Goal: Information Seeking & Learning: Learn about a topic

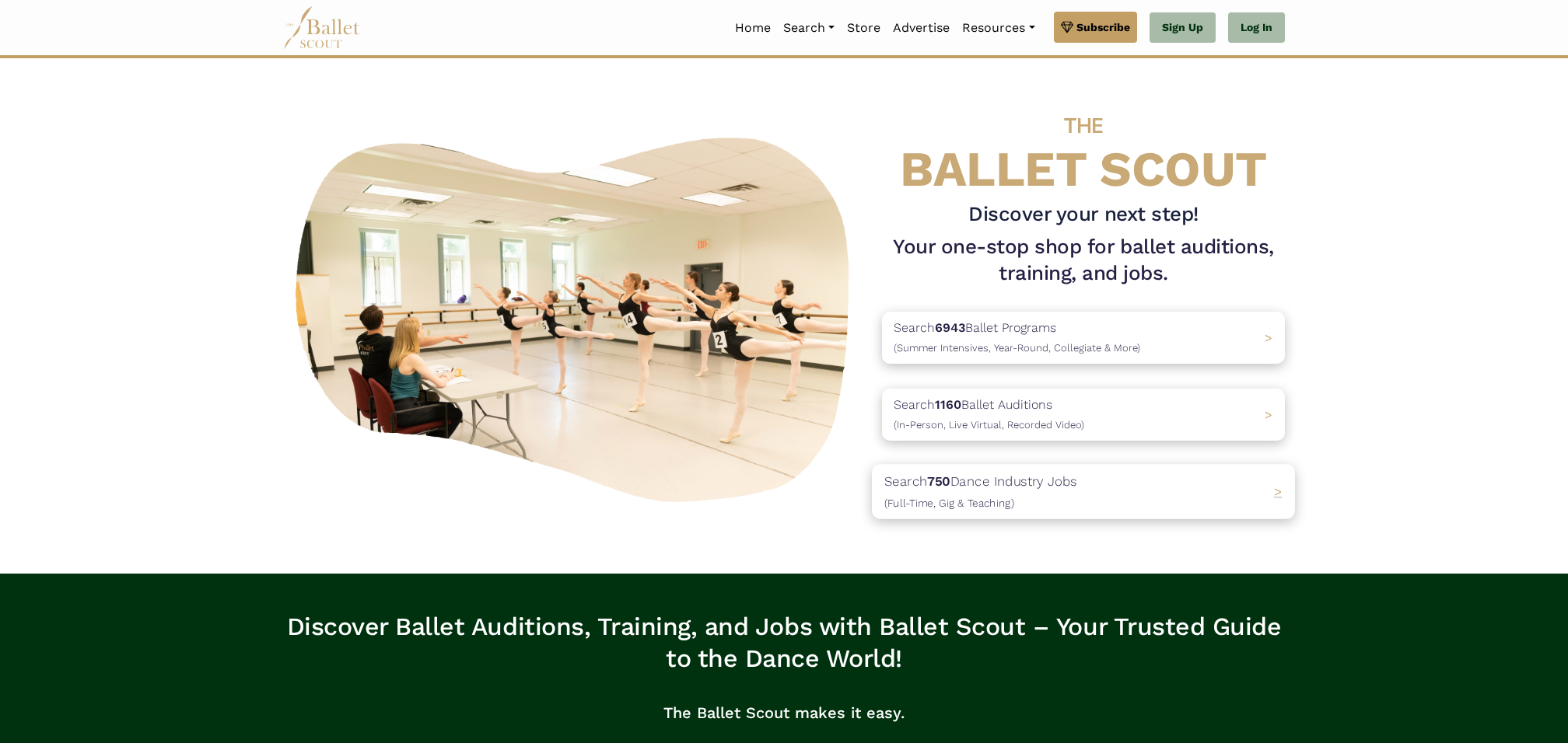
click at [1162, 482] on div "Search 750 Dance Industry Jobs ([DEMOGRAPHIC_DATA], [DEMOGRAPHIC_DATA] & Teachi…" at bounding box center [1084, 492] width 423 height 55
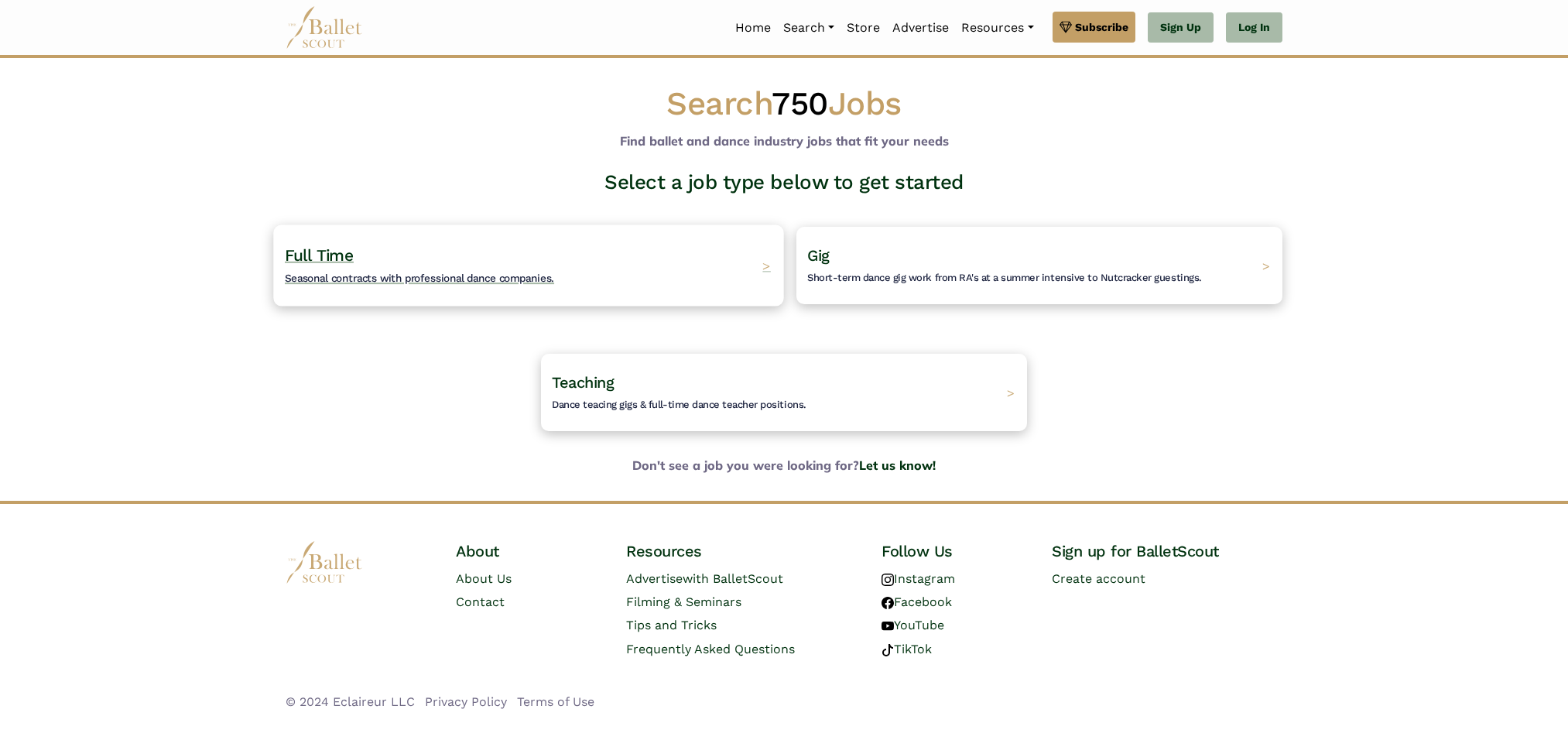
click at [627, 287] on div "Full Time Seasonal contracts with professional dance companies. >" at bounding box center [528, 265] width 510 height 81
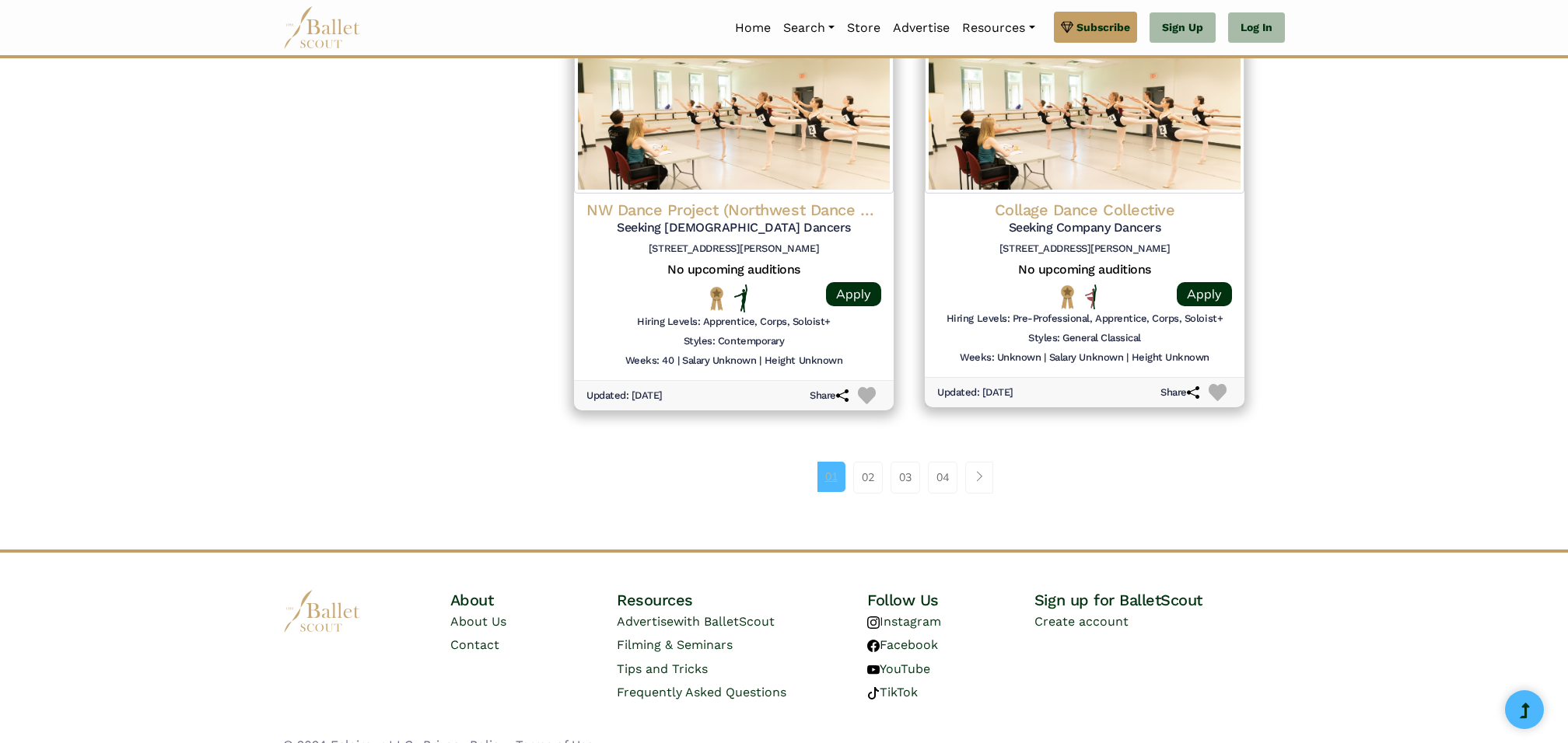
scroll to position [1994, 0]
click at [872, 463] on link "02" at bounding box center [867, 478] width 29 height 31
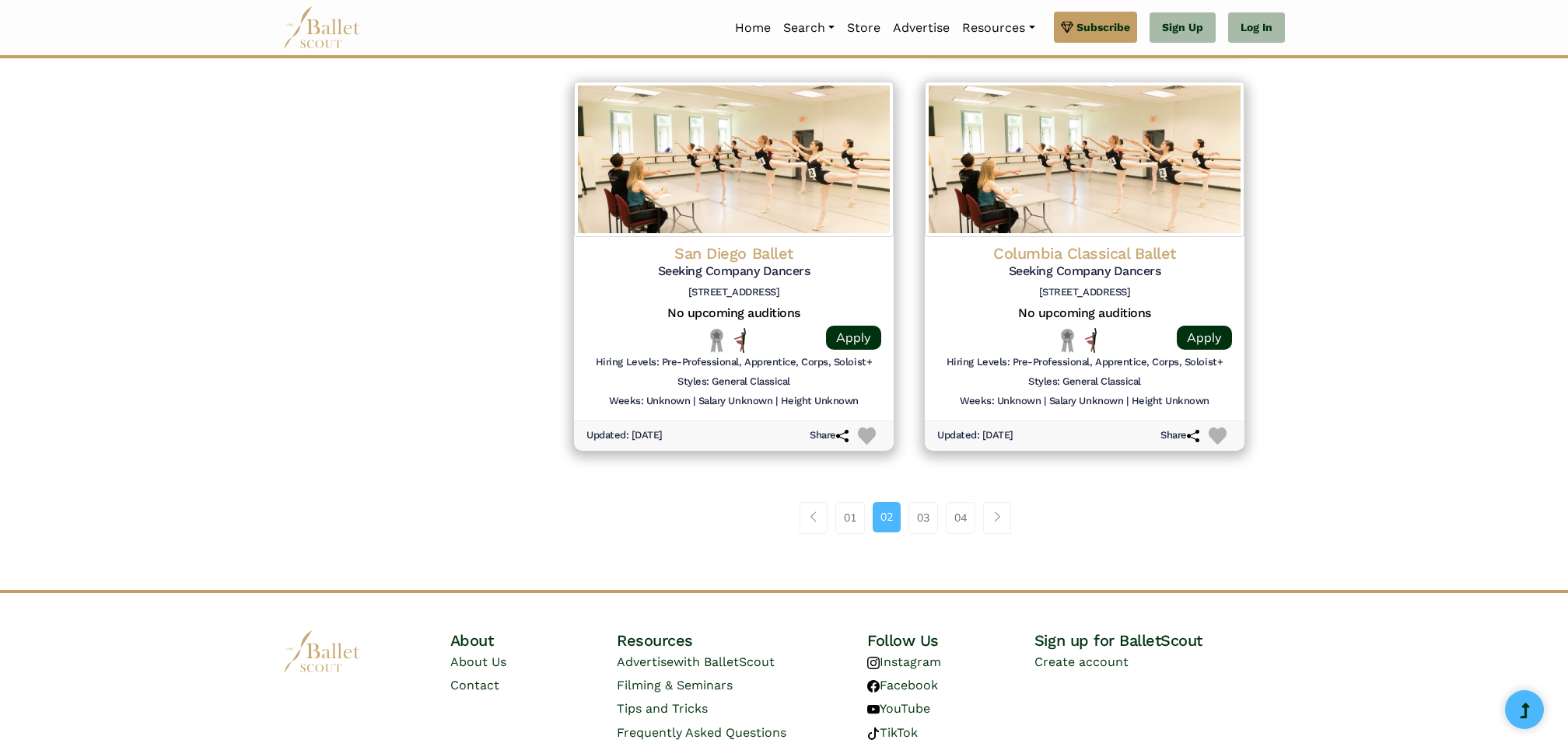
scroll to position [1949, 0]
click at [1005, 501] on link "Page navigation example" at bounding box center [997, 516] width 28 height 31
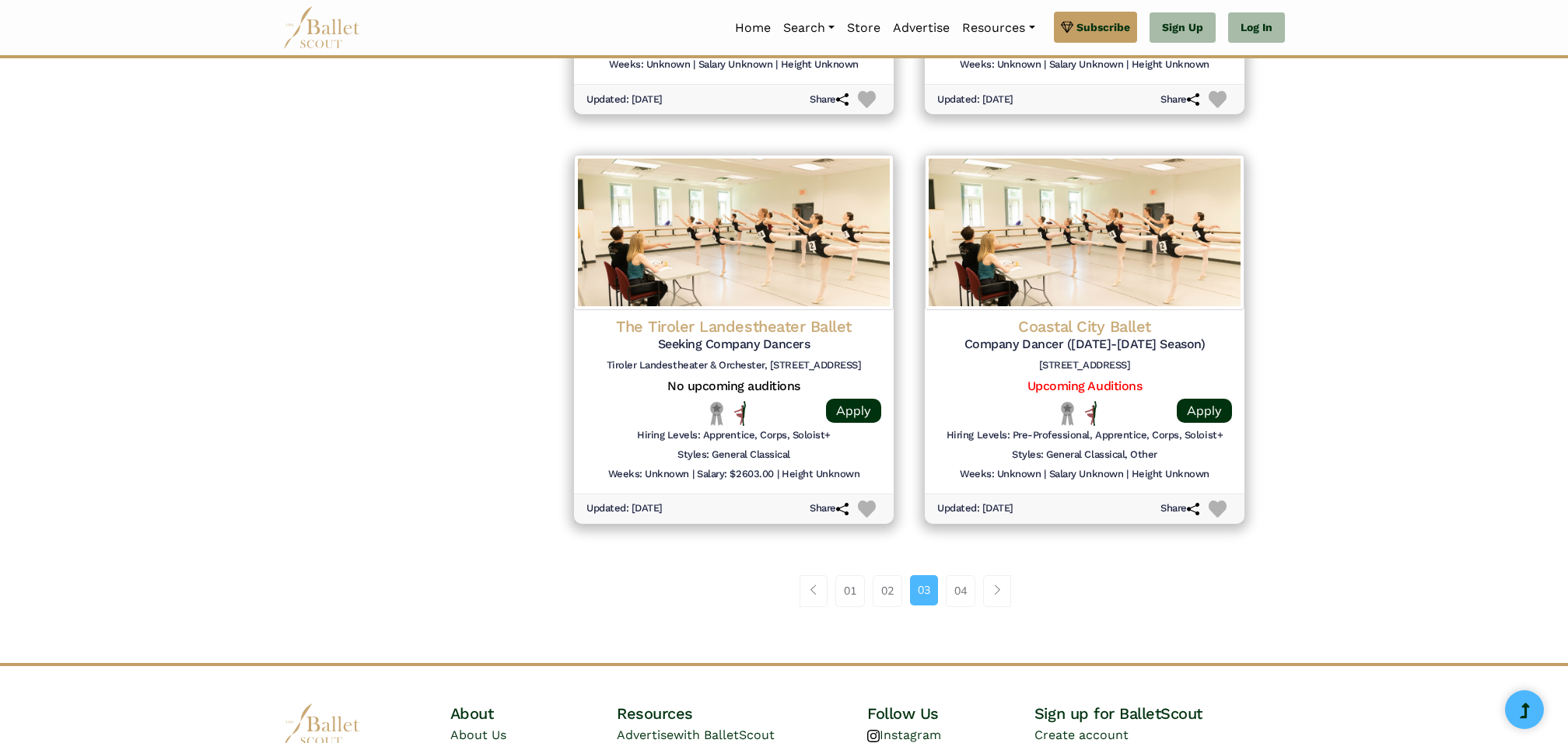
scroll to position [1879, 0]
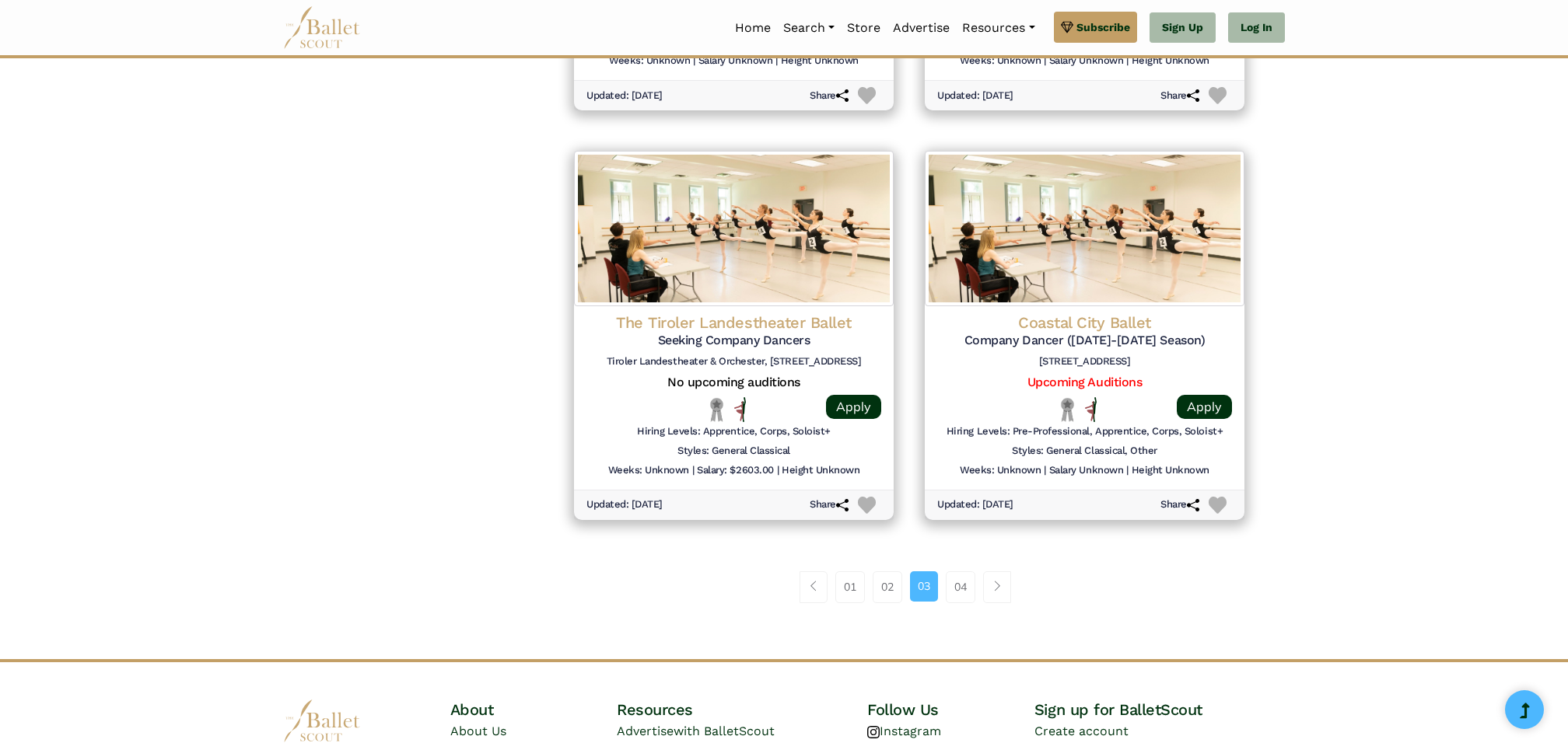
drag, startPoint x: 959, startPoint y: 564, endPoint x: 981, endPoint y: 562, distance: 22.1
click at [964, 572] on link "04" at bounding box center [959, 587] width 29 height 31
